Goal: Information Seeking & Learning: Learn about a topic

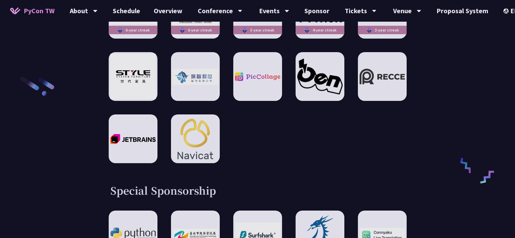
scroll to position [1219, 0]
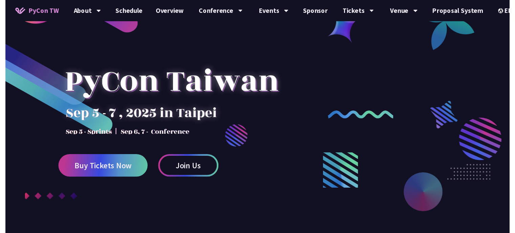
scroll to position [0, 0]
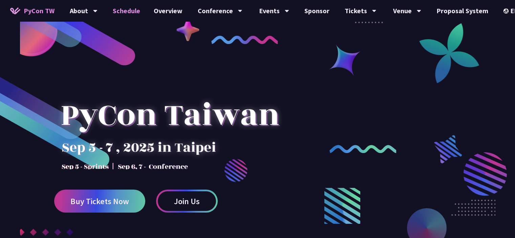
click at [123, 12] on link "Schedule" at bounding box center [126, 11] width 41 height 22
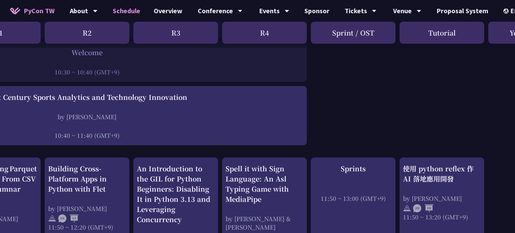
scroll to position [0, 140]
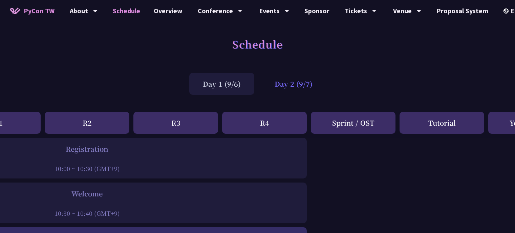
click at [310, 89] on div "Day 2 (9/7)" at bounding box center [293, 84] width 65 height 22
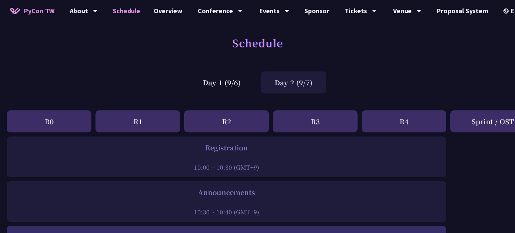
scroll to position [0, 0]
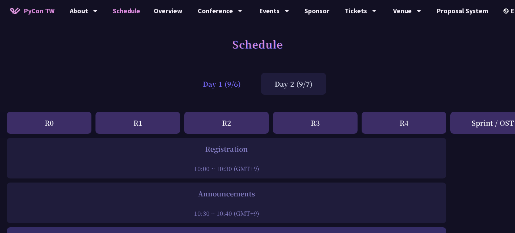
click at [205, 79] on div "Day 1 (9/6)" at bounding box center [221, 84] width 65 height 22
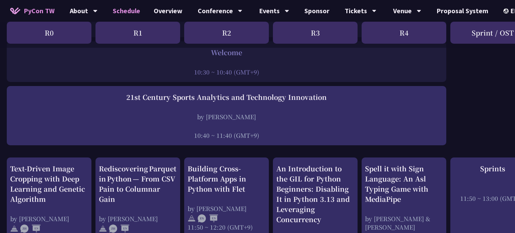
scroll to position [248, 0]
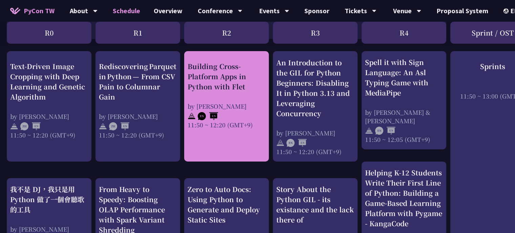
click at [215, 81] on div "Building Cross-Platform Apps in Python with Flet" at bounding box center [227, 76] width 78 height 30
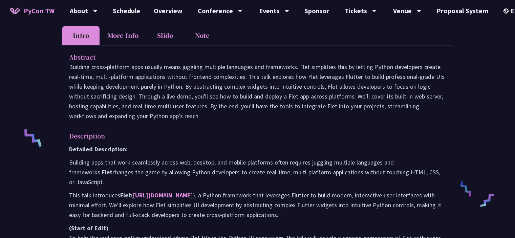
scroll to position [234, 0]
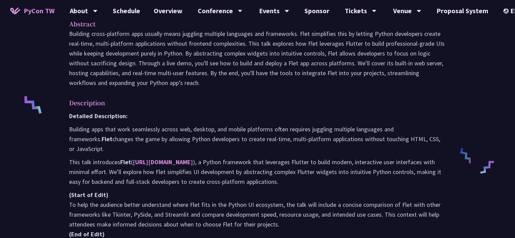
drag, startPoint x: 147, startPoint y: 118, endPoint x: 148, endPoint y: 124, distance: 6.5
click at [147, 142] on div "Detailed Description: Building apps that work seamlessly across web, desktop, a…" at bounding box center [257, 208] width 377 height 194
click at [147, 145] on p "Building apps that work seamlessly across web, desktop, and mobile platforms of…" at bounding box center [257, 138] width 377 height 29
drag, startPoint x: 147, startPoint y: 145, endPoint x: 183, endPoint y: 134, distance: 37.8
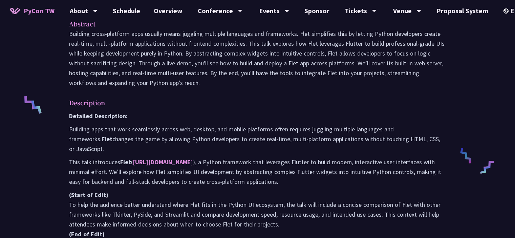
click at [183, 134] on p "Building apps that work seamlessly across web, desktop, and mobile platforms of…" at bounding box center [257, 138] width 377 height 29
click at [182, 135] on p "Building apps that work seamlessly across web, desktop, and mobile platforms of…" at bounding box center [257, 138] width 377 height 29
